Goal: Transaction & Acquisition: Book appointment/travel/reservation

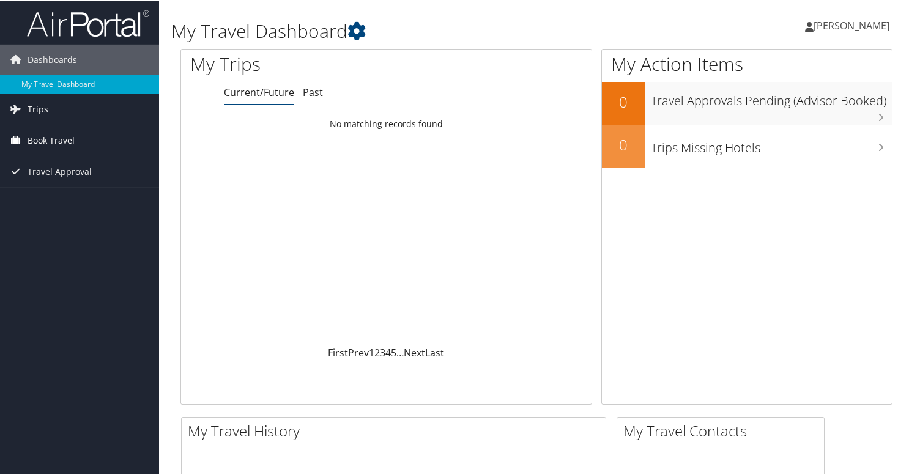
click at [48, 141] on span "Book Travel" at bounding box center [51, 139] width 47 height 31
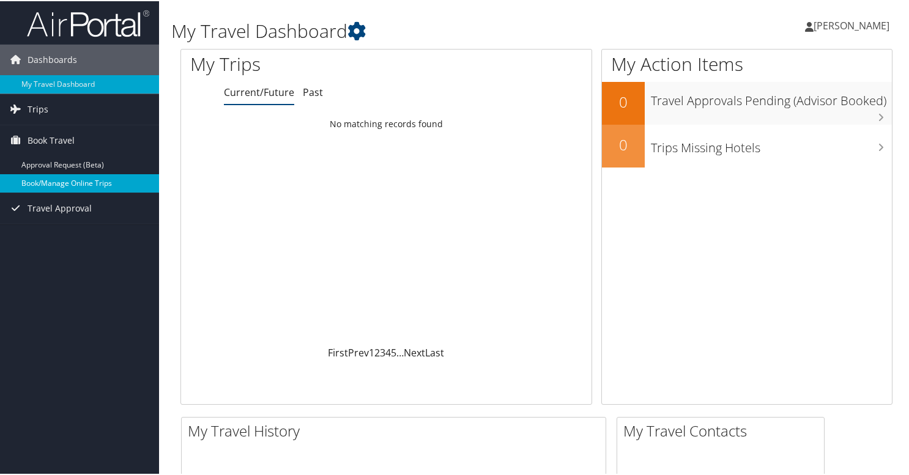
click at [48, 186] on link "Book/Manage Online Trips" at bounding box center [79, 182] width 159 height 18
